Goal: Navigation & Orientation: Find specific page/section

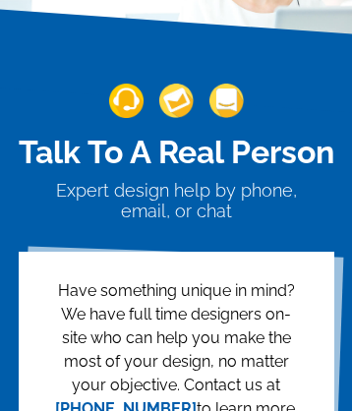
scroll to position [1606, 0]
